Goal: Information Seeking & Learning: Learn about a topic

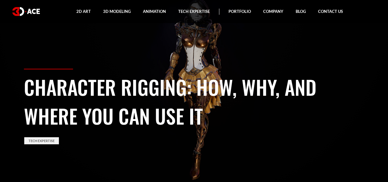
click at [36, 13] on img at bounding box center [26, 11] width 28 height 9
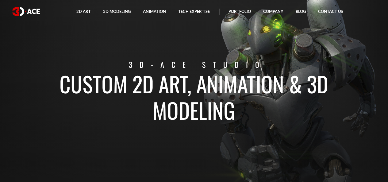
drag, startPoint x: 194, startPoint y: 121, endPoint x: 2, endPoint y: 53, distance: 203.5
click at [2, 53] on section "Custom 2D art, animation & 3D modeling 3D-Ace studio" at bounding box center [194, 91] width 388 height 182
click at [113, 60] on p "3D-Ace studio" at bounding box center [198, 64] width 348 height 11
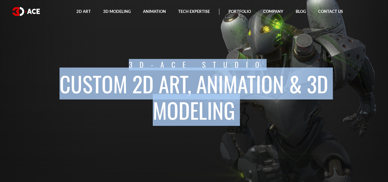
drag, startPoint x: 134, startPoint y: 51, endPoint x: 393, endPoint y: 45, distance: 259.1
click at [230, 63] on p "3D-Ace studio" at bounding box center [198, 64] width 348 height 11
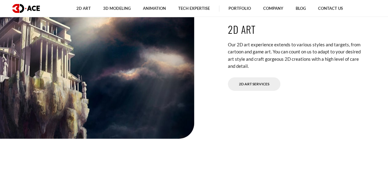
scroll to position [1187, 0]
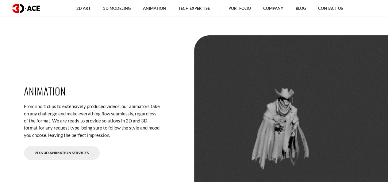
drag, startPoint x: 112, startPoint y: 98, endPoint x: 59, endPoint y: 70, distance: 59.6
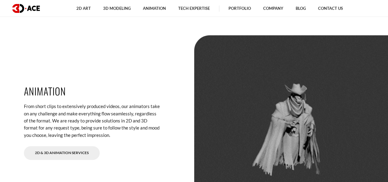
click at [59, 70] on div "Animation From short clips to extensively produced videos, our animators take o…" at bounding box center [194, 119] width 350 height 169
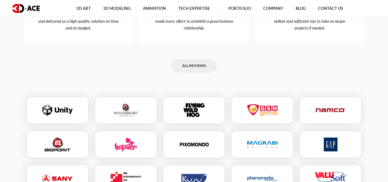
scroll to position [1923, 0]
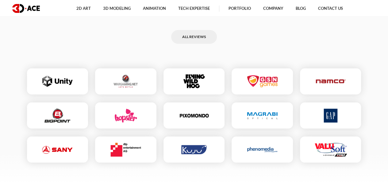
drag, startPoint x: 124, startPoint y: 84, endPoint x: 159, endPoint y: 72, distance: 37.4
click at [159, 72] on div at bounding box center [126, 81] width 68 height 32
click at [207, 83] on img at bounding box center [194, 82] width 30 height 14
drag, startPoint x: 174, startPoint y: 76, endPoint x: 130, endPoint y: 79, distance: 44.1
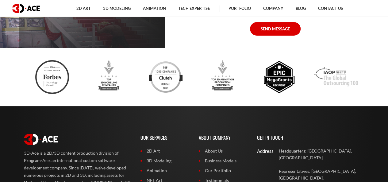
scroll to position [2414, 0]
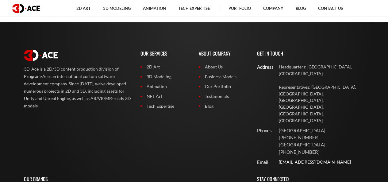
click at [319, 159] on link "[EMAIL_ADDRESS][DOMAIN_NAME]" at bounding box center [322, 162] width 86 height 7
click at [315, 159] on link "[EMAIL_ADDRESS][DOMAIN_NAME]" at bounding box center [322, 162] width 86 height 7
